Goal: Book appointment/travel/reservation

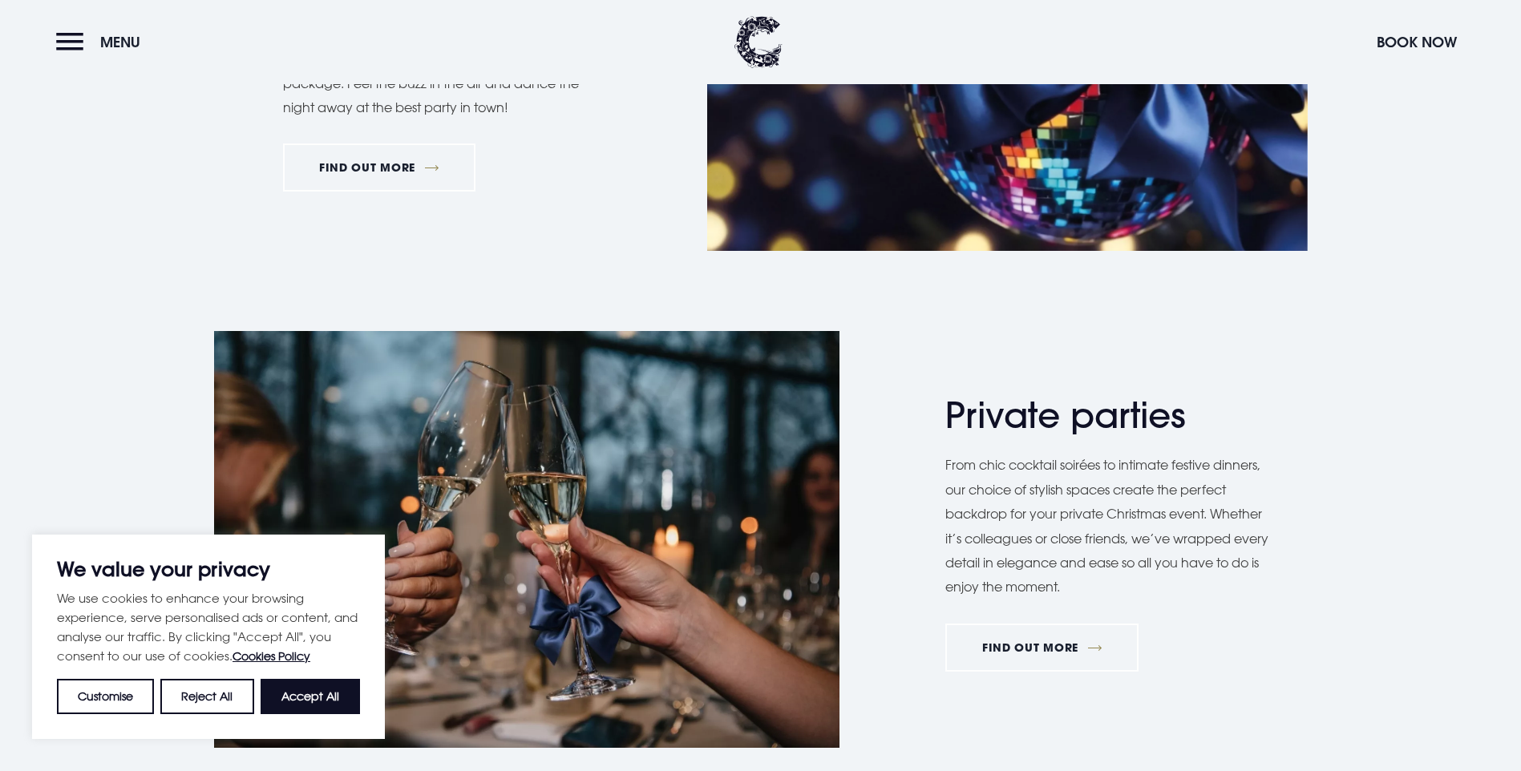
scroll to position [962, 0]
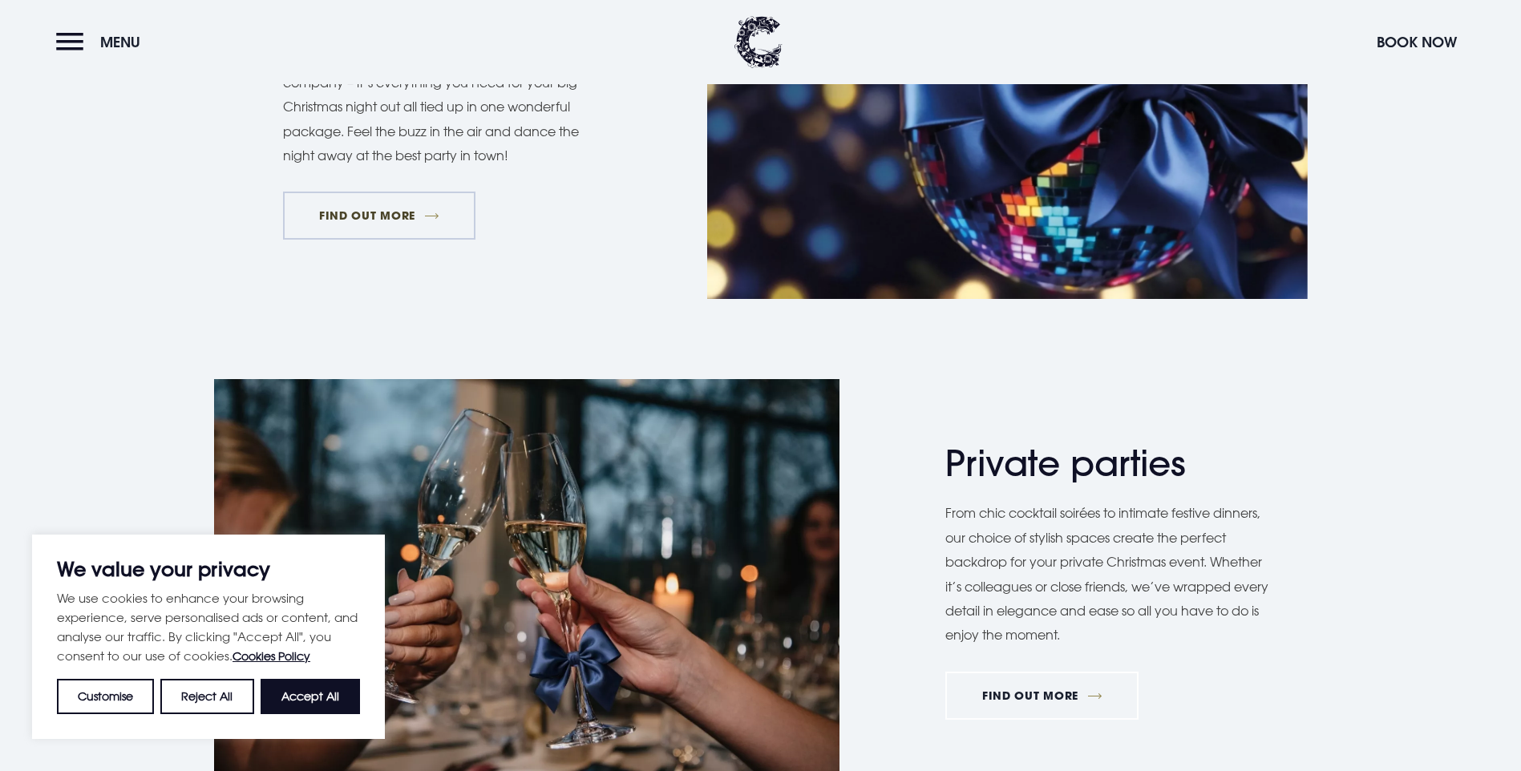
click at [421, 240] on link "FIND OUT MORE" at bounding box center [379, 216] width 193 height 48
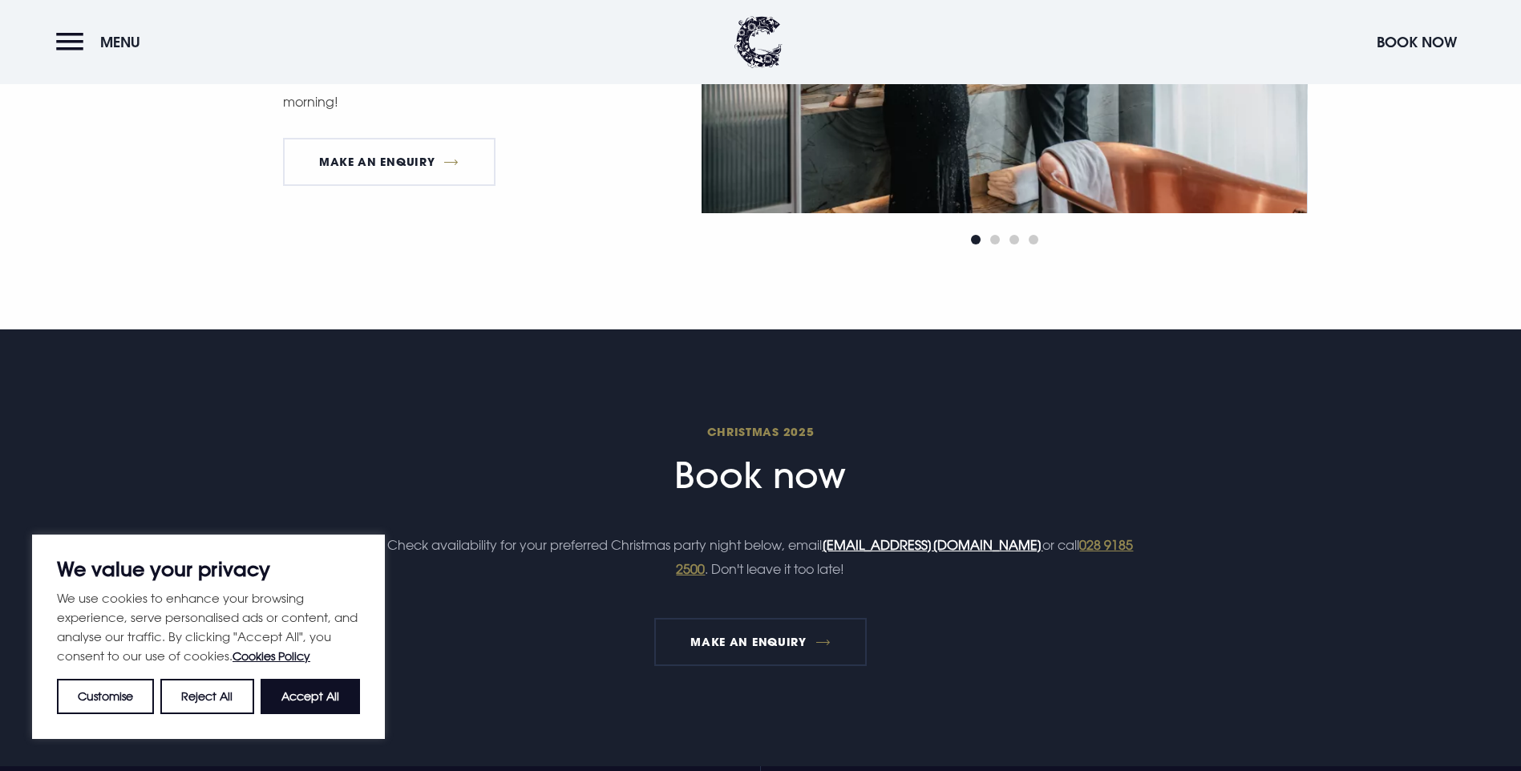
scroll to position [2647, 0]
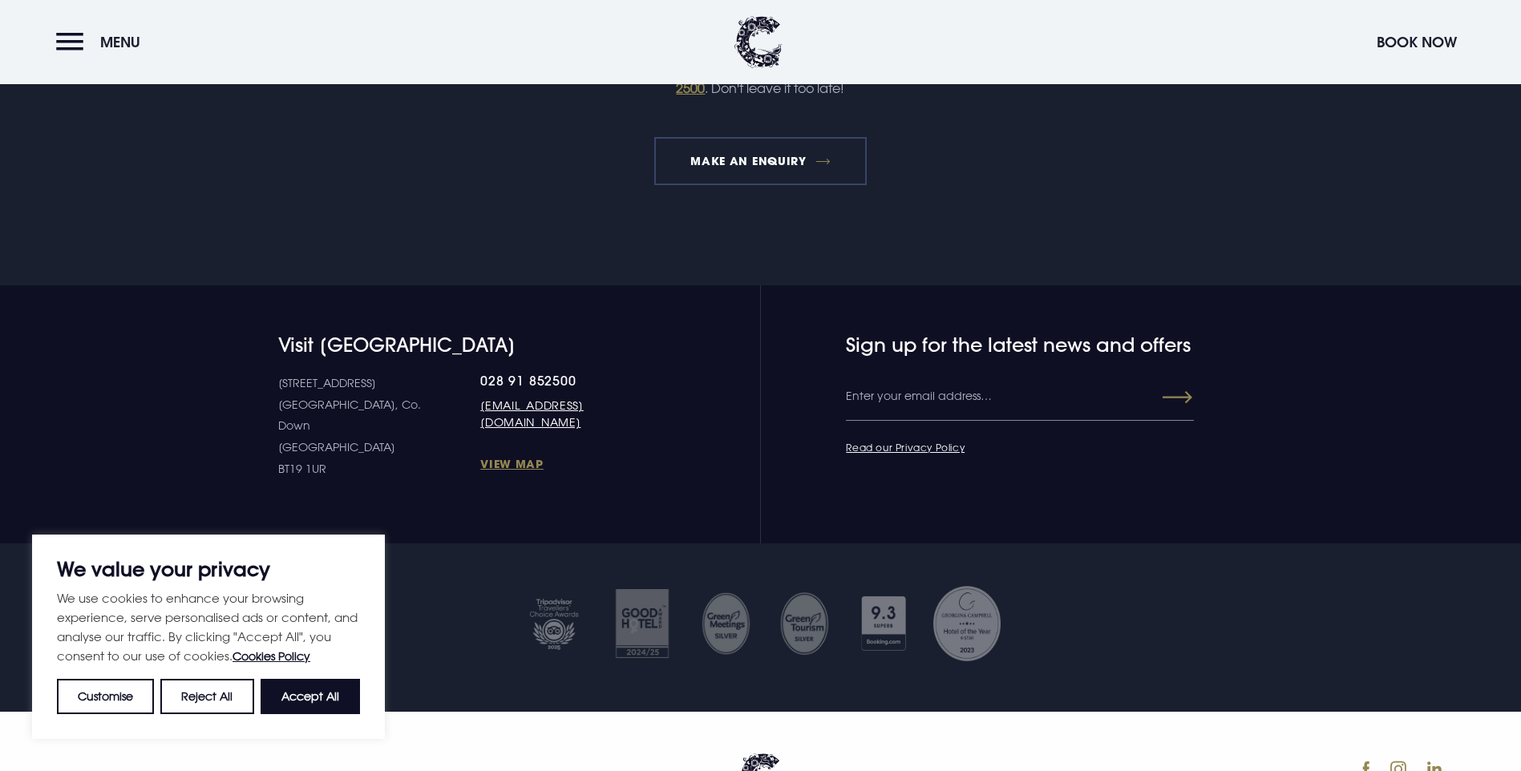
click at [780, 185] on link "MAKE AN ENQUIRY" at bounding box center [760, 161] width 213 height 48
drag, startPoint x: 925, startPoint y: 259, endPoint x: 371, endPoint y: 219, distance: 556.4
click at [371, 185] on div "Christmas 2025 Book now Check availability for your preferred Christmas party n…" at bounding box center [760, 63] width 927 height 245
drag, startPoint x: 667, startPoint y: 148, endPoint x: 1137, endPoint y: 303, distance: 494.8
click at [1137, 185] on div "Christmas 2025 Book now Check availability for your preferred Christmas party n…" at bounding box center [760, 63] width 927 height 245
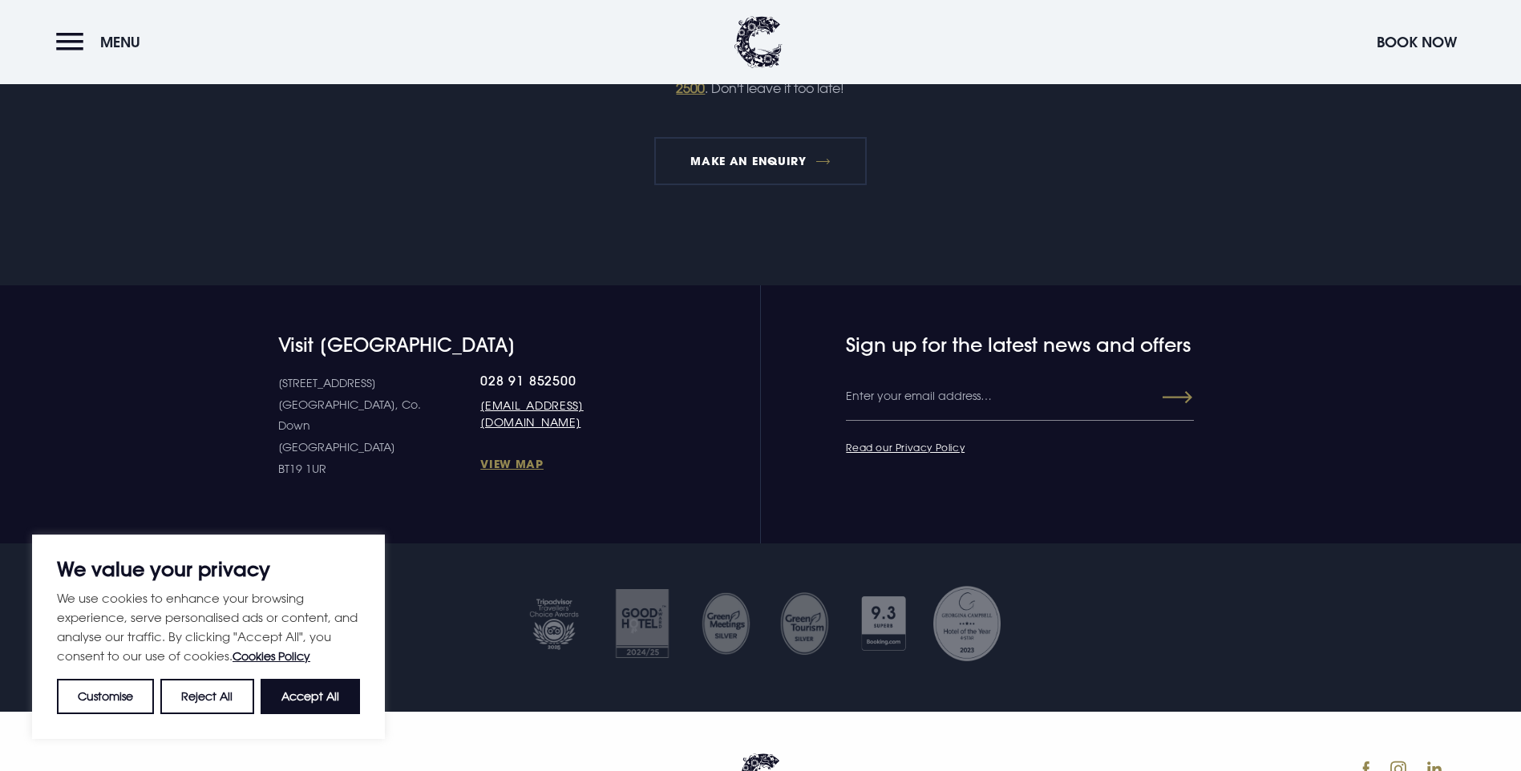
click at [946, 185] on div "Christmas 2025 Book now Check availability for your preferred Christmas party n…" at bounding box center [760, 63] width 927 height 245
drag, startPoint x: 917, startPoint y: 313, endPoint x: 586, endPoint y: 136, distance: 374.9
click at [586, 136] on div "Christmas 2025 Book now Check availability for your preferred Christmas party n…" at bounding box center [760, 63] width 927 height 245
drag, startPoint x: 586, startPoint y: 136, endPoint x: 514, endPoint y: 157, distance: 75.4
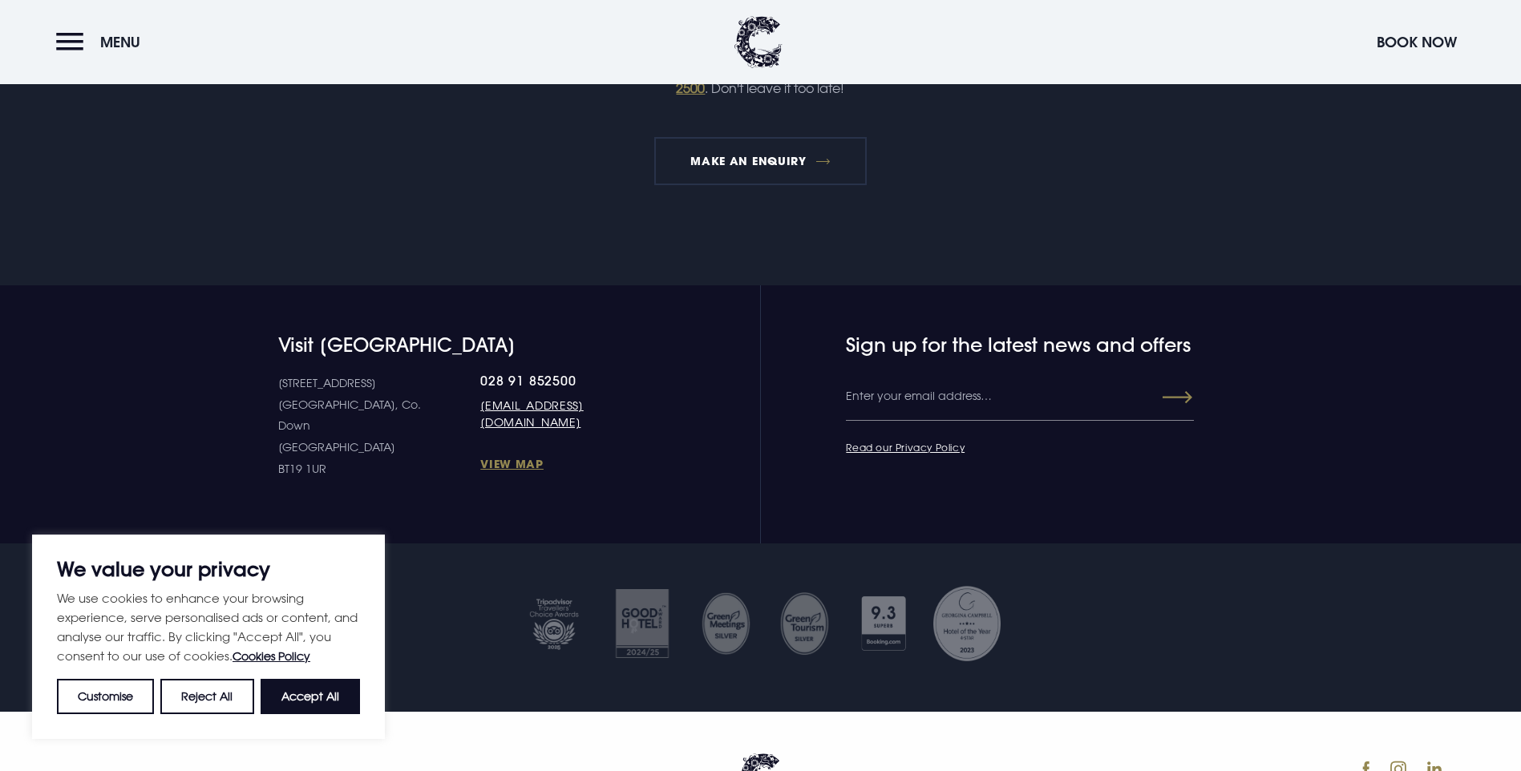
drag, startPoint x: 621, startPoint y: 134, endPoint x: 1095, endPoint y: 322, distance: 509.8
click at [1095, 185] on div "Christmas 2025 Book now Check availability for your preferred Christmas party n…" at bounding box center [760, 63] width 927 height 245
